Goal: Task Accomplishment & Management: Manage account settings

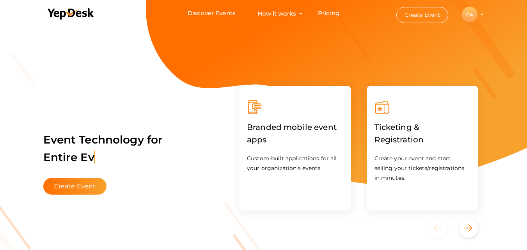
click at [467, 13] on div "CA" at bounding box center [469, 15] width 16 height 16
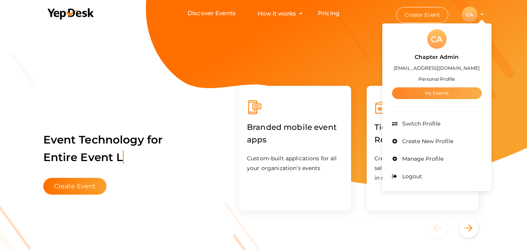
click at [439, 90] on link "My Events" at bounding box center [437, 93] width 90 height 12
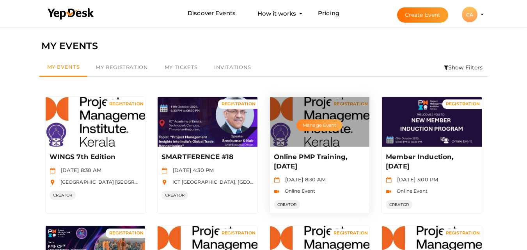
click at [331, 128] on button "Manage Event" at bounding box center [319, 125] width 46 height 12
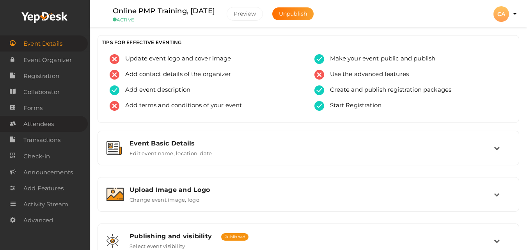
click at [63, 127] on link "Attendees" at bounding box center [44, 124] width 88 height 16
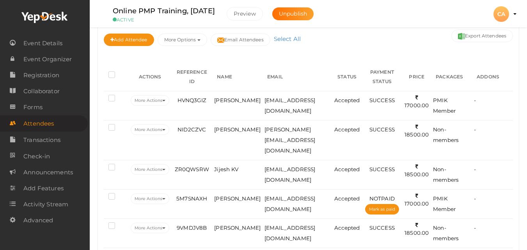
scroll to position [109, 0]
